Goal: Transaction & Acquisition: Download file/media

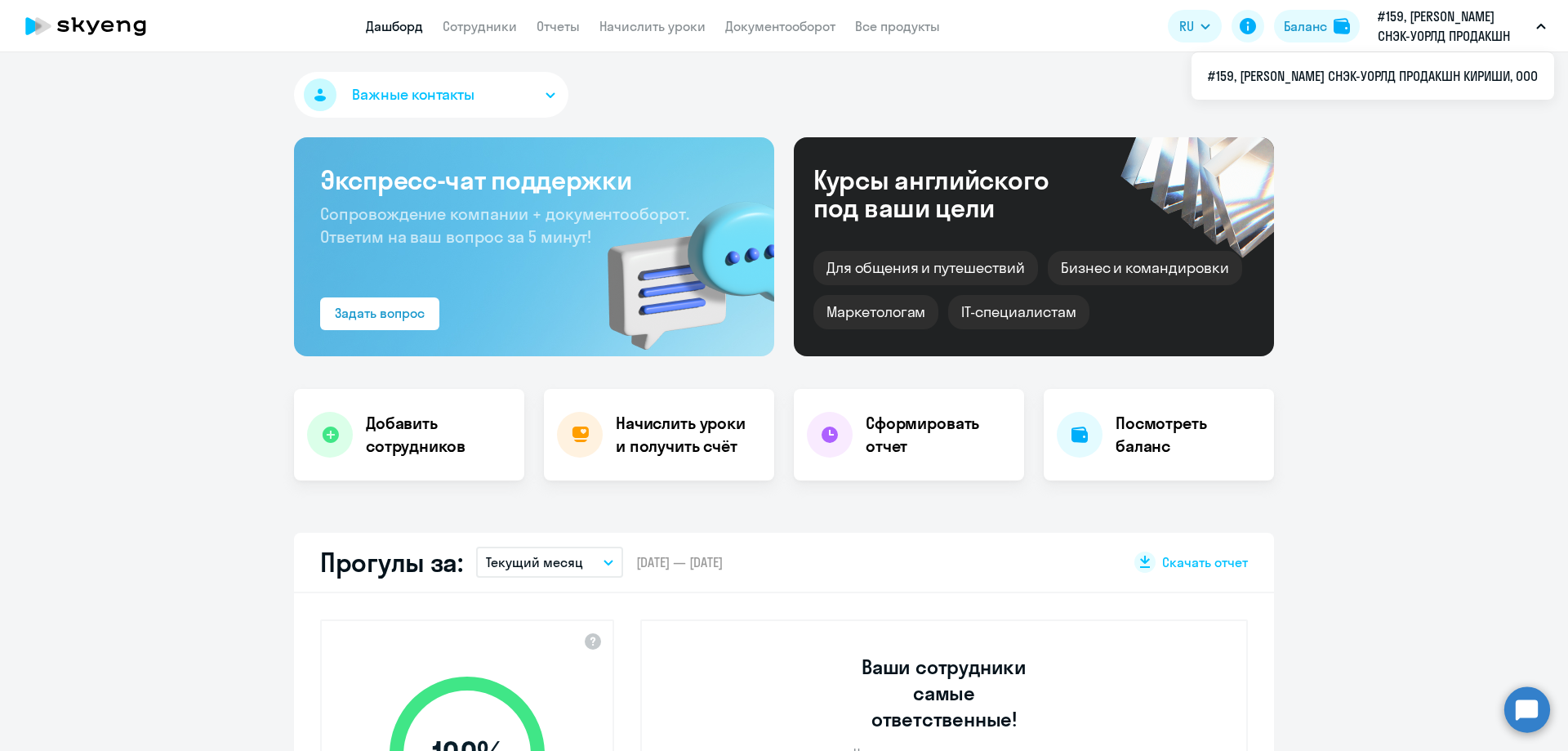
select select "30"
click at [578, 39] on app-header "Дашборд Сотрудники Отчеты Начислить уроки Документооборот Все продукты Дашборд …" at bounding box center [784, 26] width 1568 height 52
click at [573, 25] on link "Отчеты" at bounding box center [558, 26] width 43 height 16
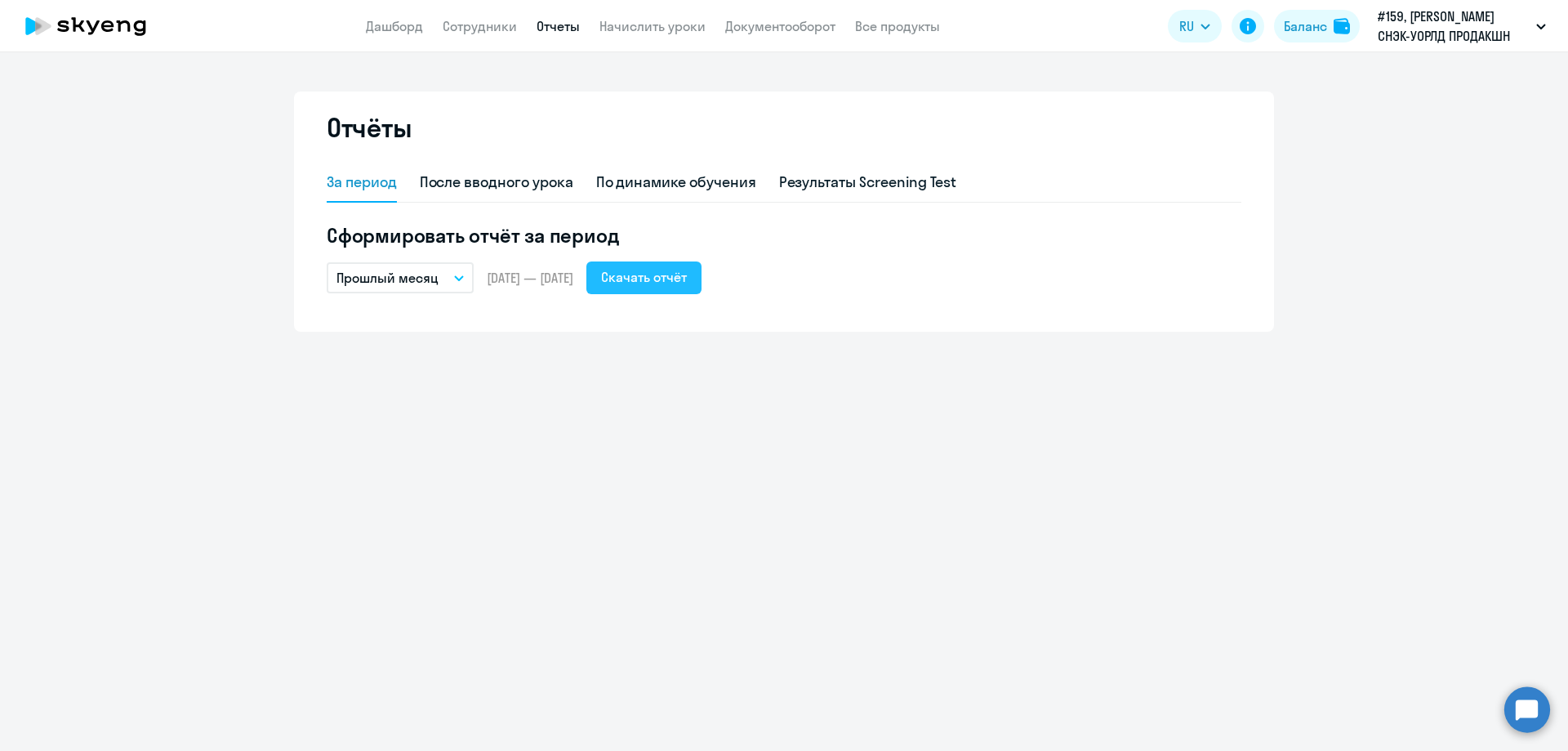
click at [687, 279] on div "Скачать отчёт" at bounding box center [643, 277] width 86 height 20
